Goal: Navigation & Orientation: Find specific page/section

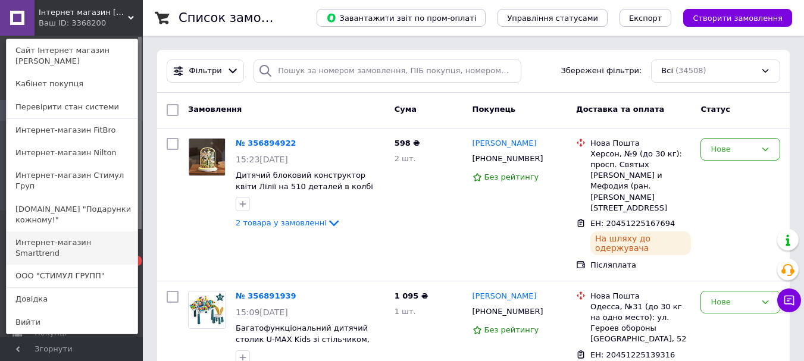
click at [99, 231] on link "Интернет-магазин Smarttrend" at bounding box center [72, 247] width 131 height 33
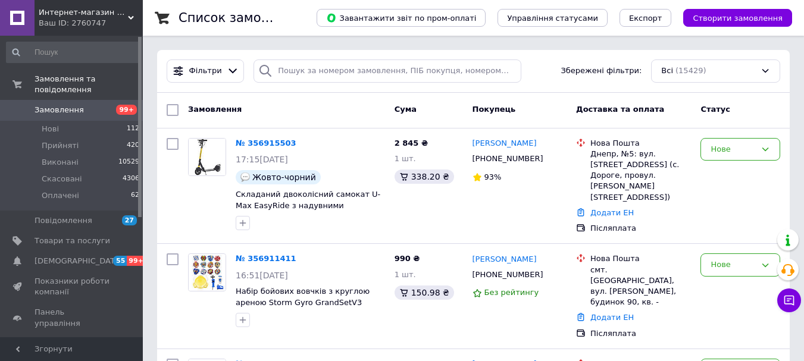
click at [108, 19] on div "Ваш ID: 2760747" at bounding box center [91, 23] width 104 height 11
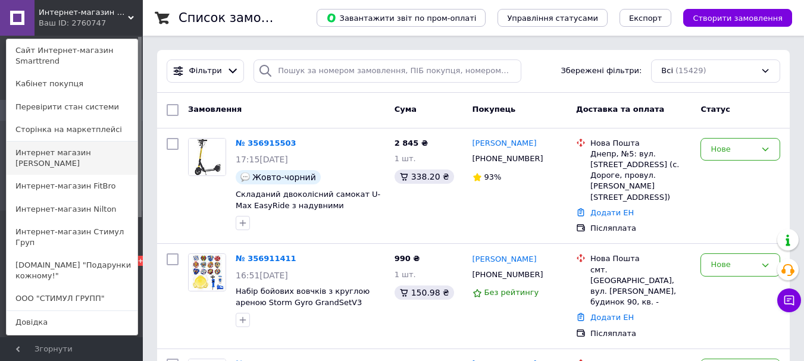
click at [92, 151] on link "Интернет магазин [PERSON_NAME]" at bounding box center [72, 158] width 131 height 33
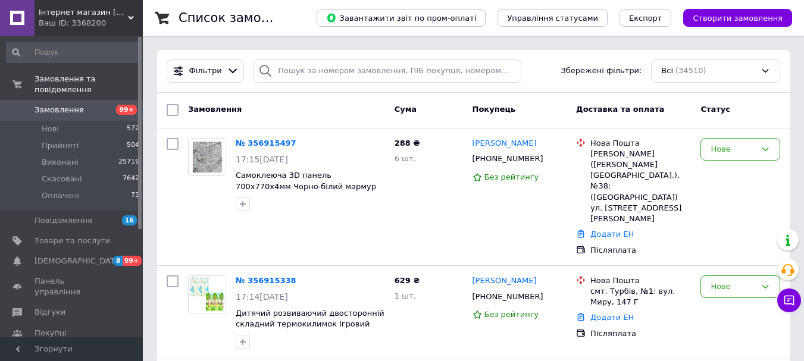
click at [105, 25] on div "Ваш ID: 3368200" at bounding box center [91, 23] width 104 height 11
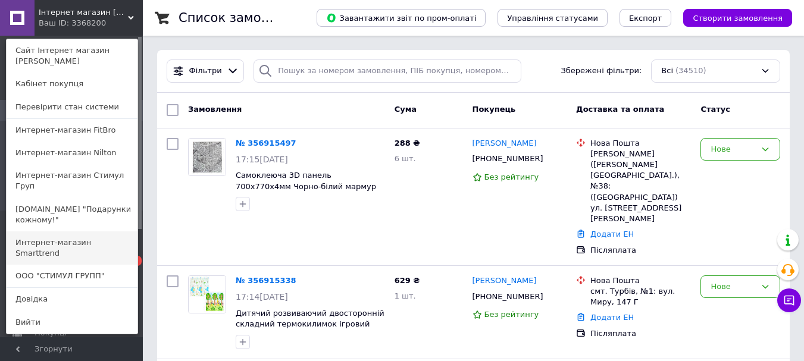
click at [83, 231] on link "Интернет-магазин Smarttrend" at bounding box center [72, 247] width 131 height 33
